Goal: Task Accomplishment & Management: Use online tool/utility

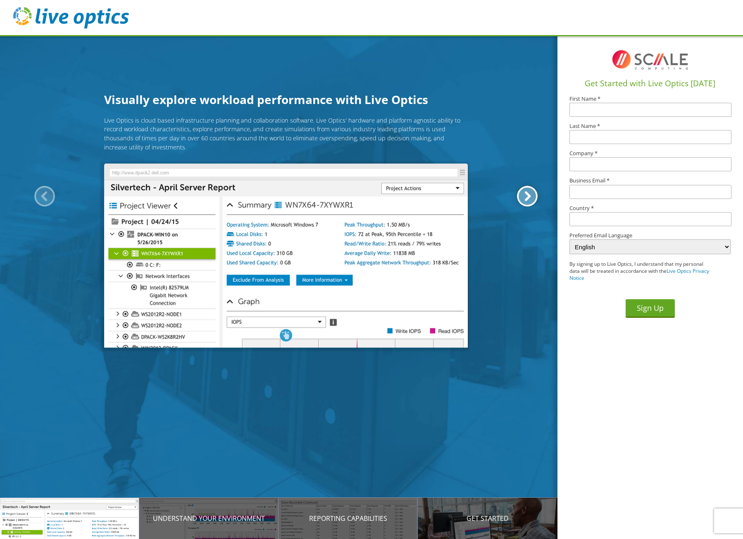
click at [522, 199] on div at bounding box center [527, 196] width 21 height 21
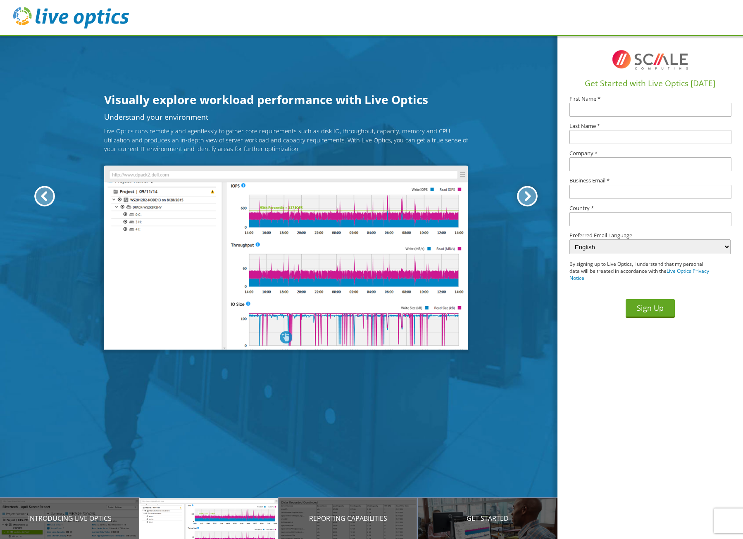
click at [522, 199] on div at bounding box center [527, 196] width 21 height 21
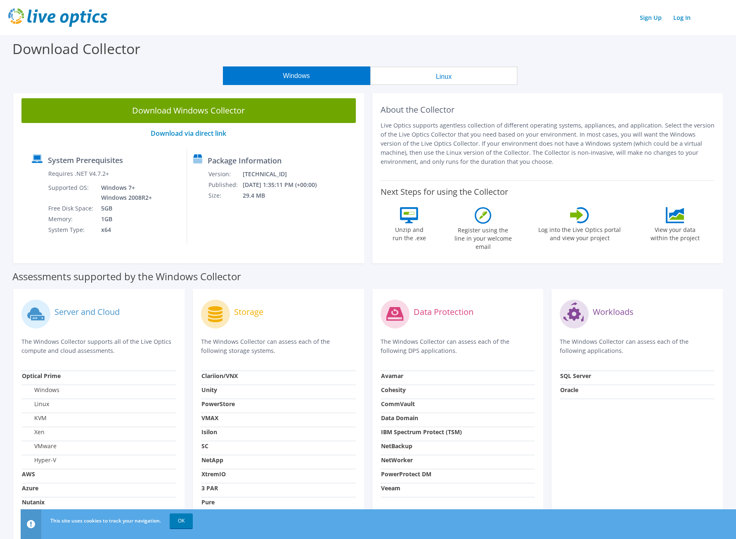
click at [670, 223] on label "View your data within the project" at bounding box center [675, 232] width 59 height 19
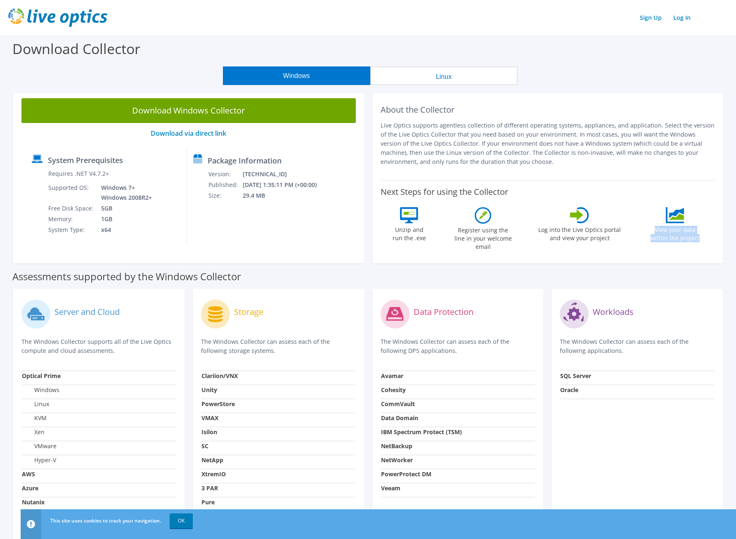
click at [670, 223] on label "View your data within the project" at bounding box center [675, 232] width 59 height 19
click at [671, 233] on label "View your data within the project" at bounding box center [675, 232] width 59 height 19
